Goal: Task Accomplishment & Management: Manage account settings

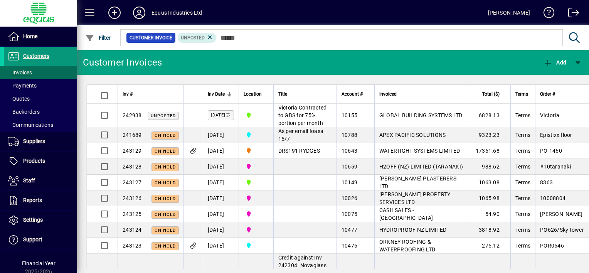
click at [51, 54] on span at bounding box center [40, 56] width 73 height 19
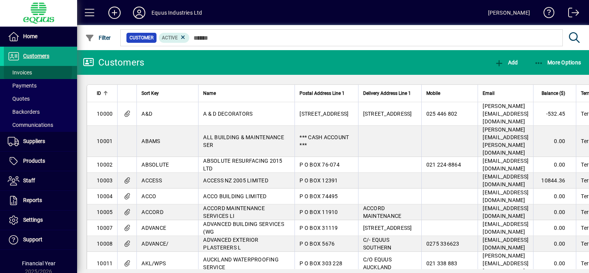
click at [36, 71] on span at bounding box center [40, 72] width 73 height 19
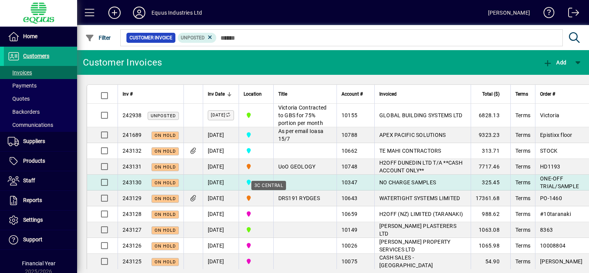
click at [267, 187] on span "3C CENTRAL" at bounding box center [256, 182] width 25 height 8
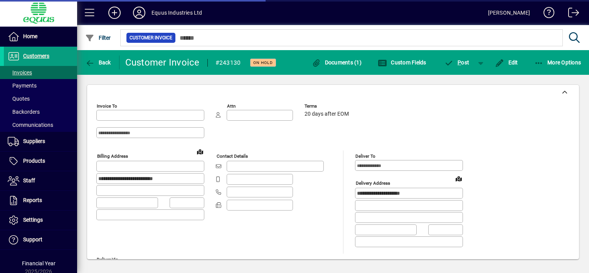
type input "**********"
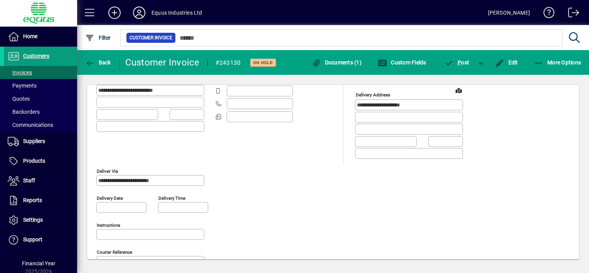
scroll to position [87, 0]
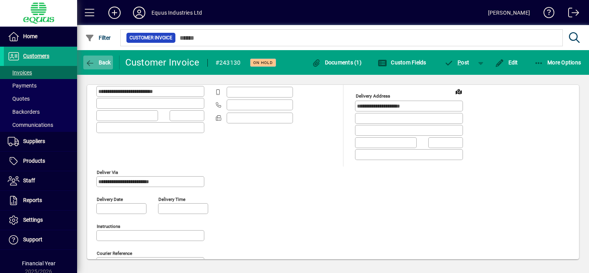
click at [90, 62] on icon "button" at bounding box center [90, 63] width 10 height 8
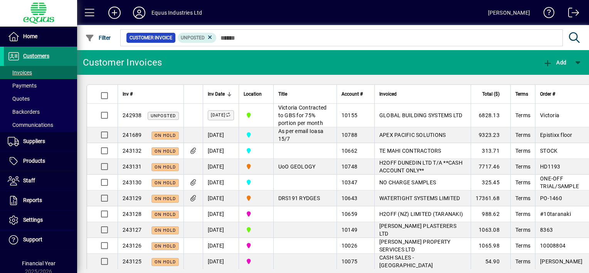
click at [48, 54] on span "Customers" at bounding box center [36, 56] width 26 height 6
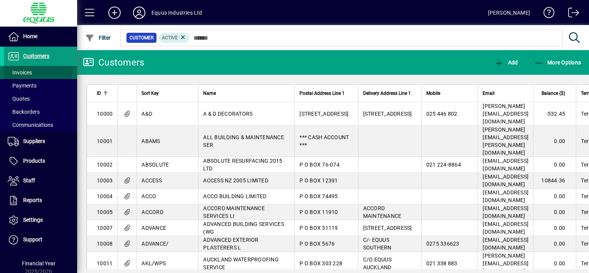
click at [37, 69] on span at bounding box center [40, 72] width 73 height 19
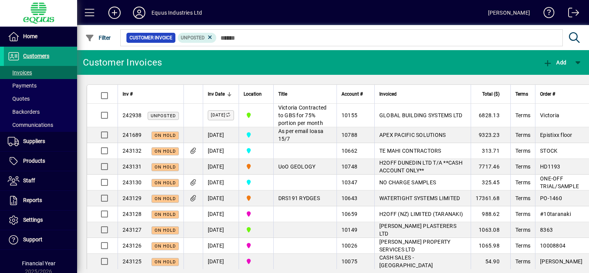
click at [44, 55] on span "Customers" at bounding box center [36, 56] width 26 height 6
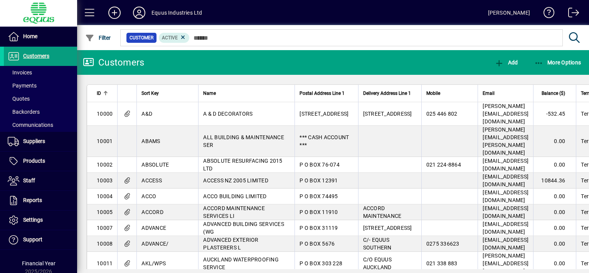
click at [34, 71] on span at bounding box center [40, 72] width 73 height 19
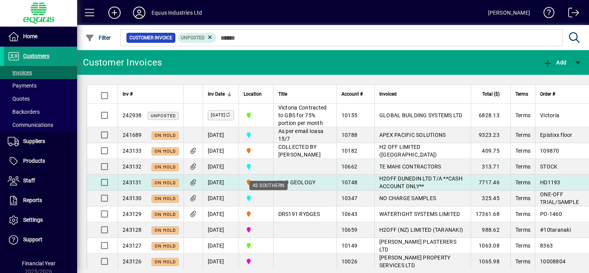
click at [269, 187] on span "4S SOUTHERN" at bounding box center [256, 182] width 25 height 8
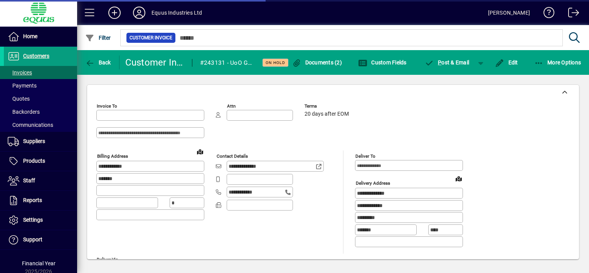
type input "**********"
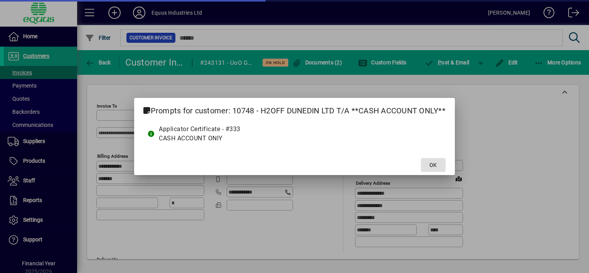
type input "**********"
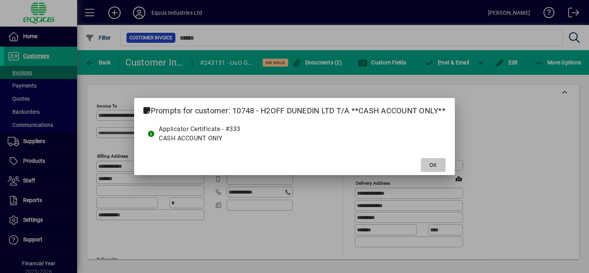
click at [431, 162] on span "OK" at bounding box center [432, 165] width 7 height 8
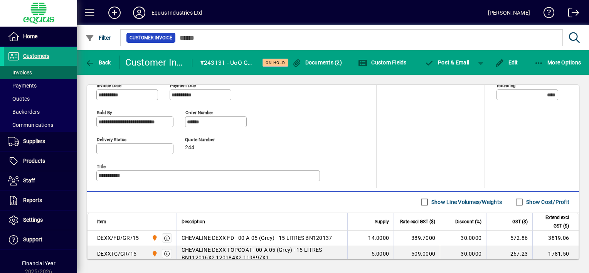
scroll to position [326, 0]
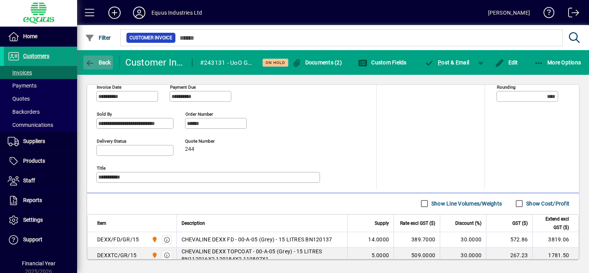
click at [89, 61] on icon "button" at bounding box center [90, 63] width 10 height 8
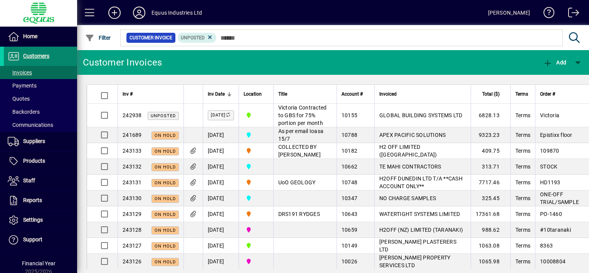
click at [45, 56] on span "Customers" at bounding box center [36, 56] width 26 height 6
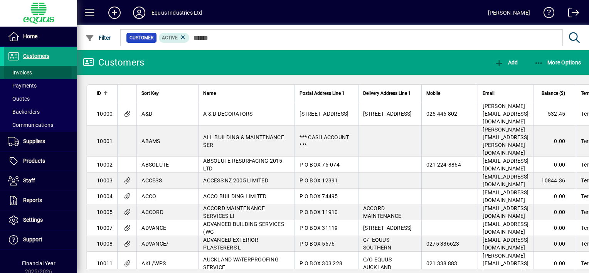
click at [34, 72] on span at bounding box center [40, 72] width 73 height 19
